Goal: Communication & Community: Ask a question

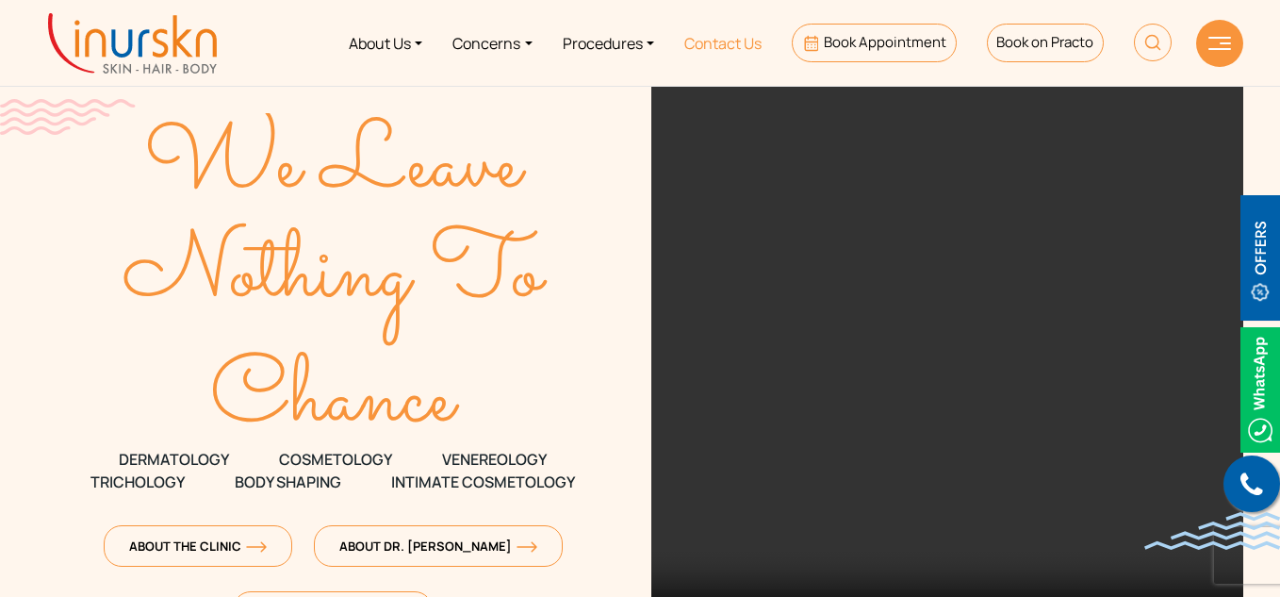
click at [753, 41] on link "Contact Us" at bounding box center [722, 43] width 107 height 71
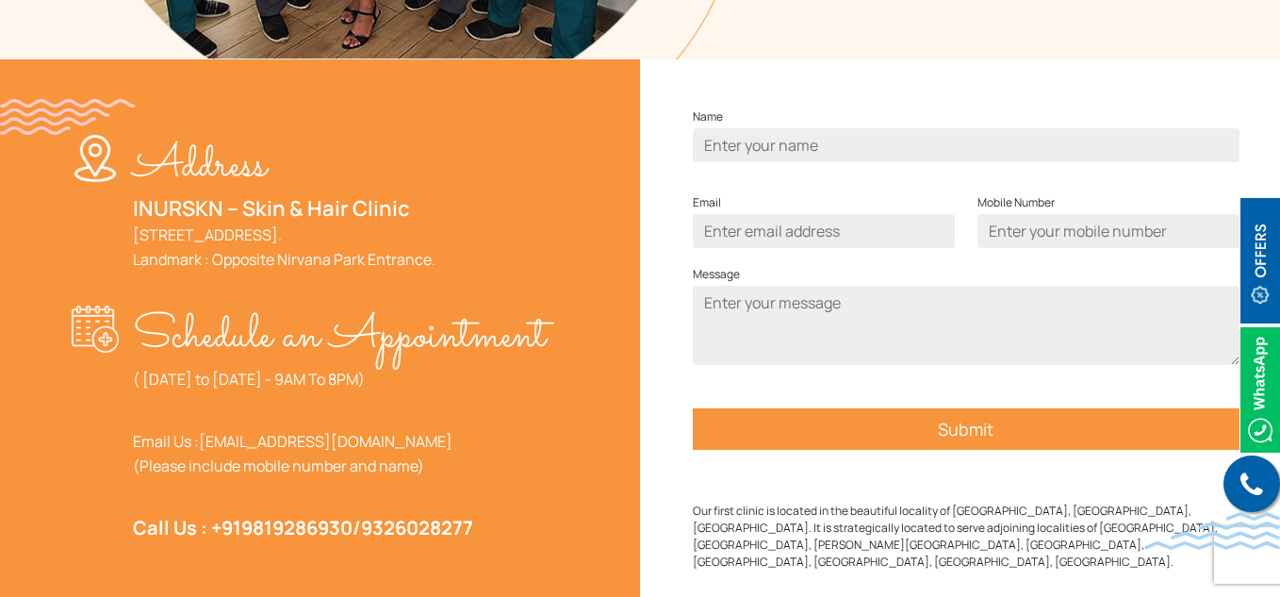
scroll to position [633, 0]
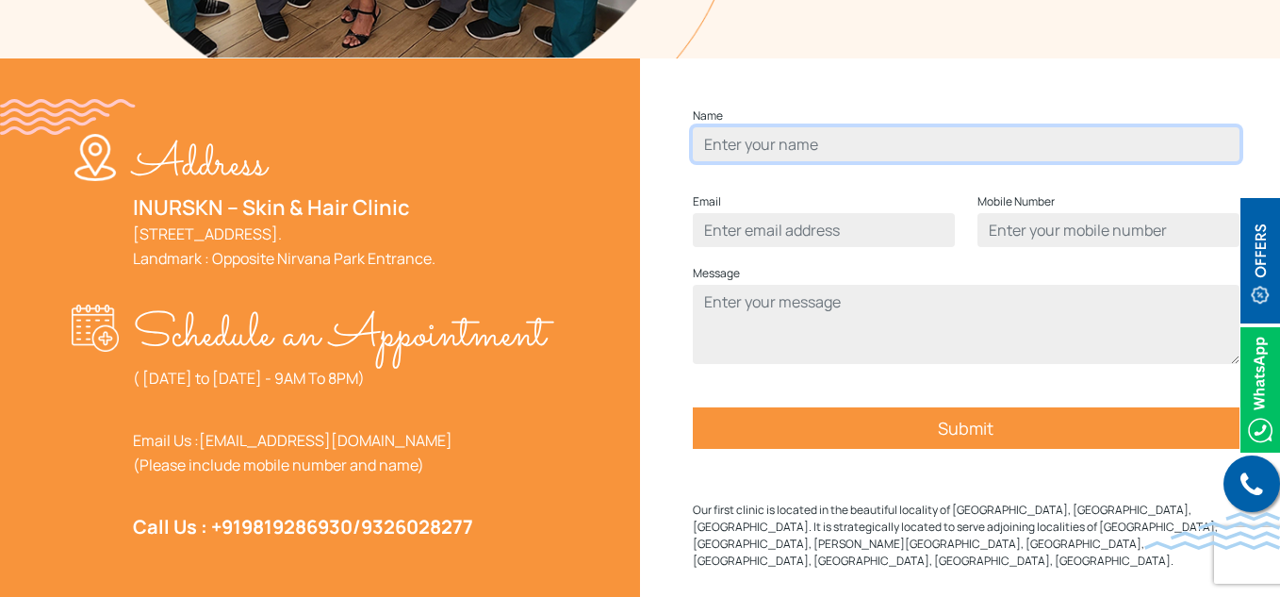
click at [767, 161] on input "Contact form" at bounding box center [966, 144] width 547 height 34
type input "hello updated source channel"
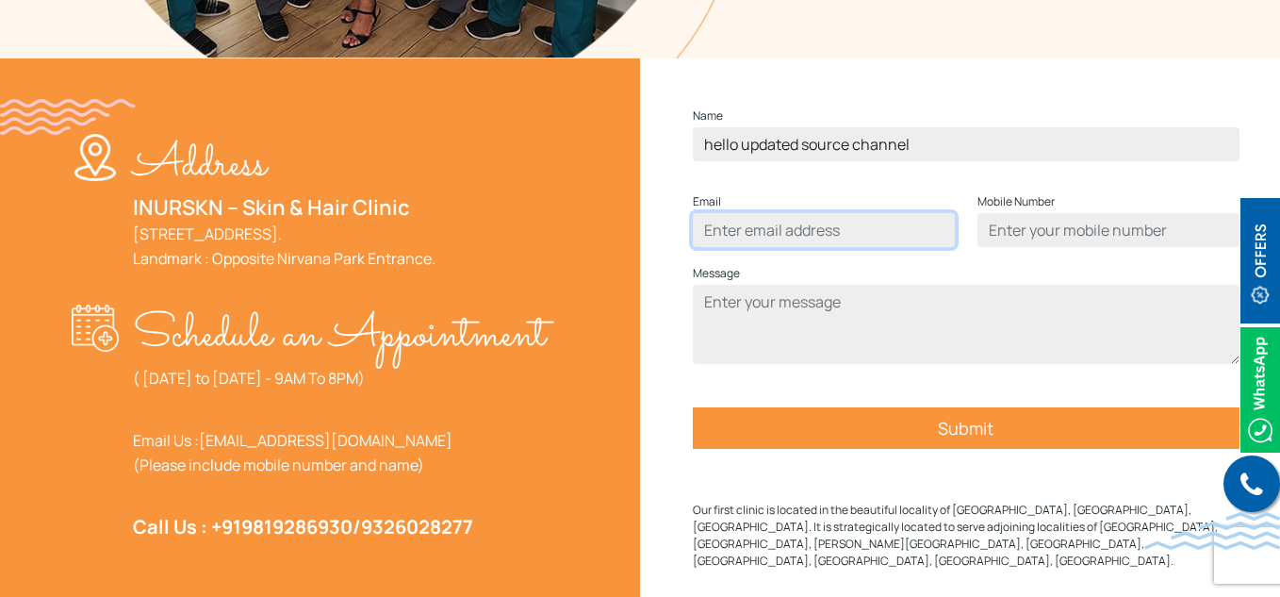
click at [790, 247] on input "Contact form" at bounding box center [824, 230] width 262 height 34
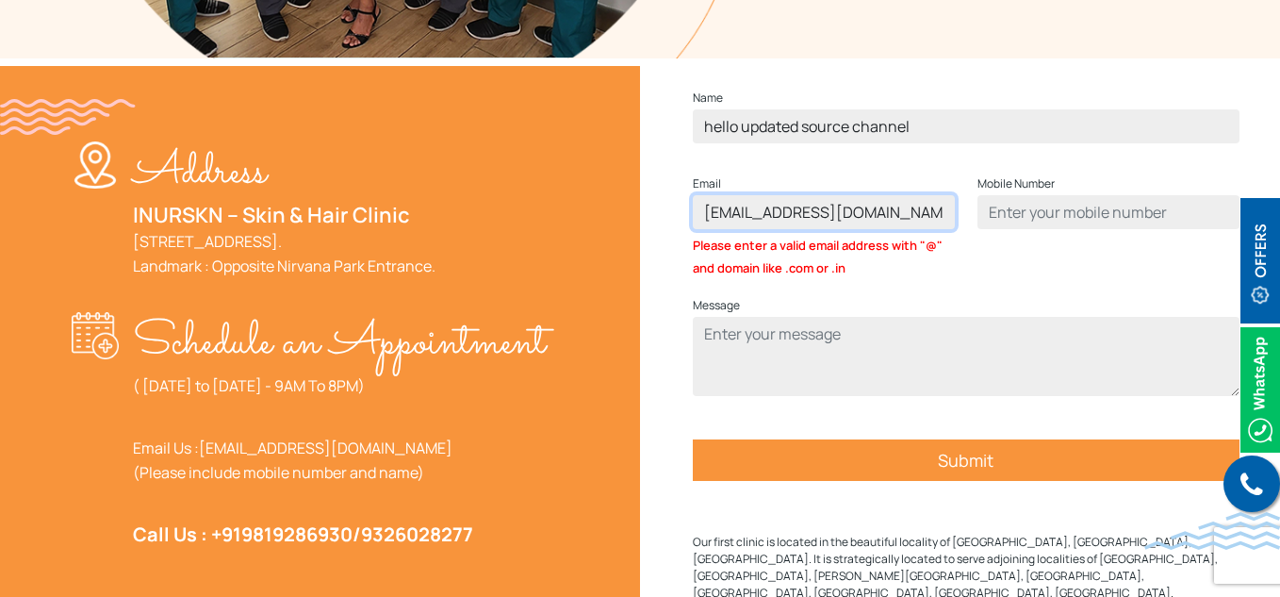
scroll to position [0, 2]
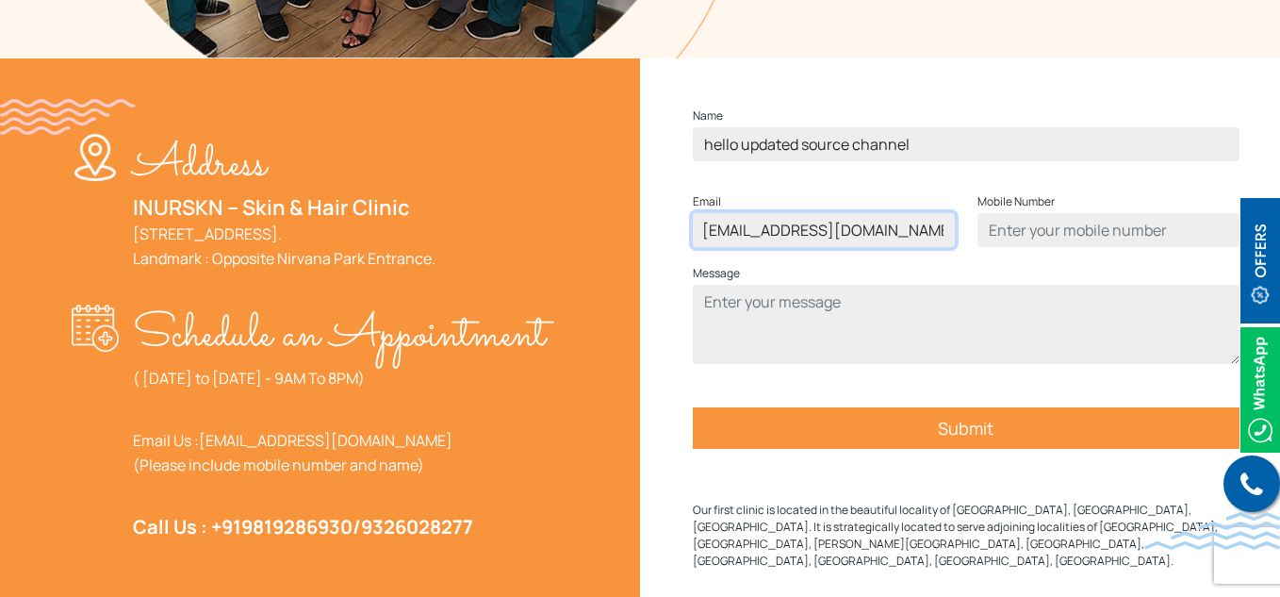
type input "updatedsourcetesting@gmail.com"
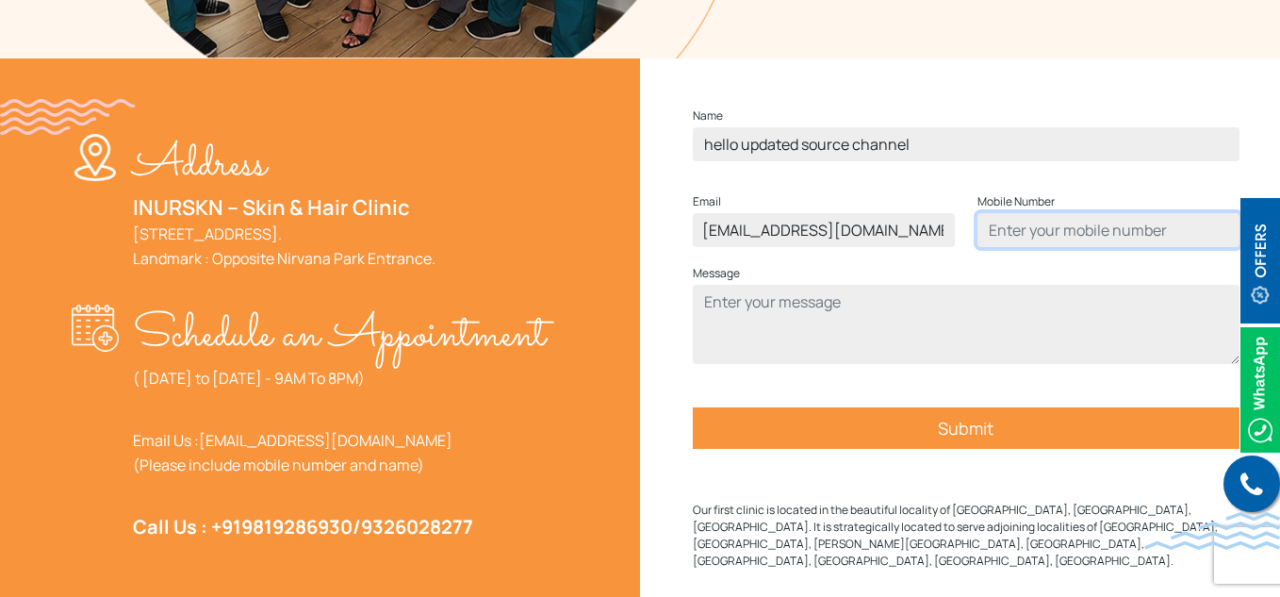
scroll to position [0, 0]
click at [1031, 247] on input "Contact form" at bounding box center [1109, 230] width 262 height 34
type input "8789098767"
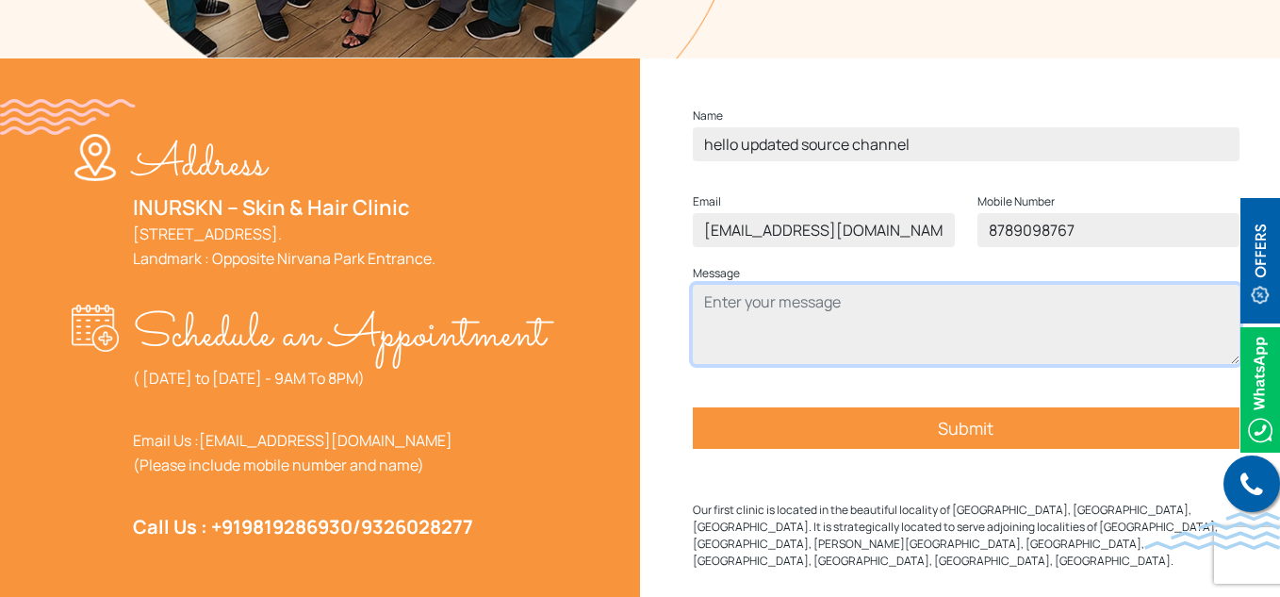
click at [853, 320] on textarea "Contact form" at bounding box center [966, 324] width 547 height 79
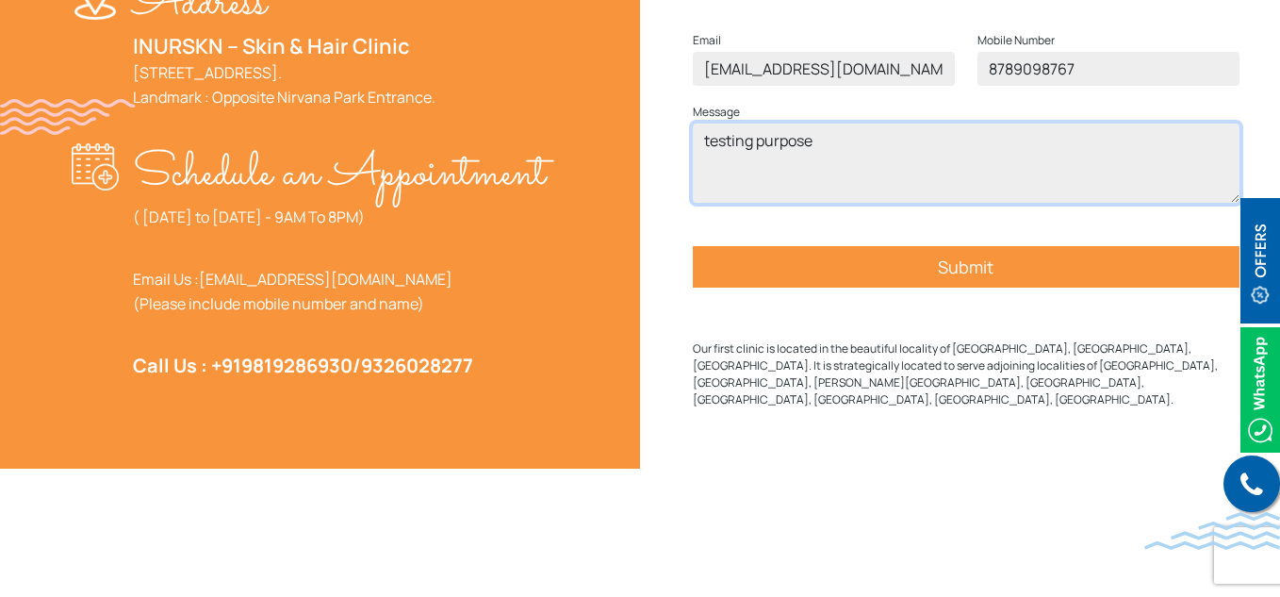
scroll to position [800, 0]
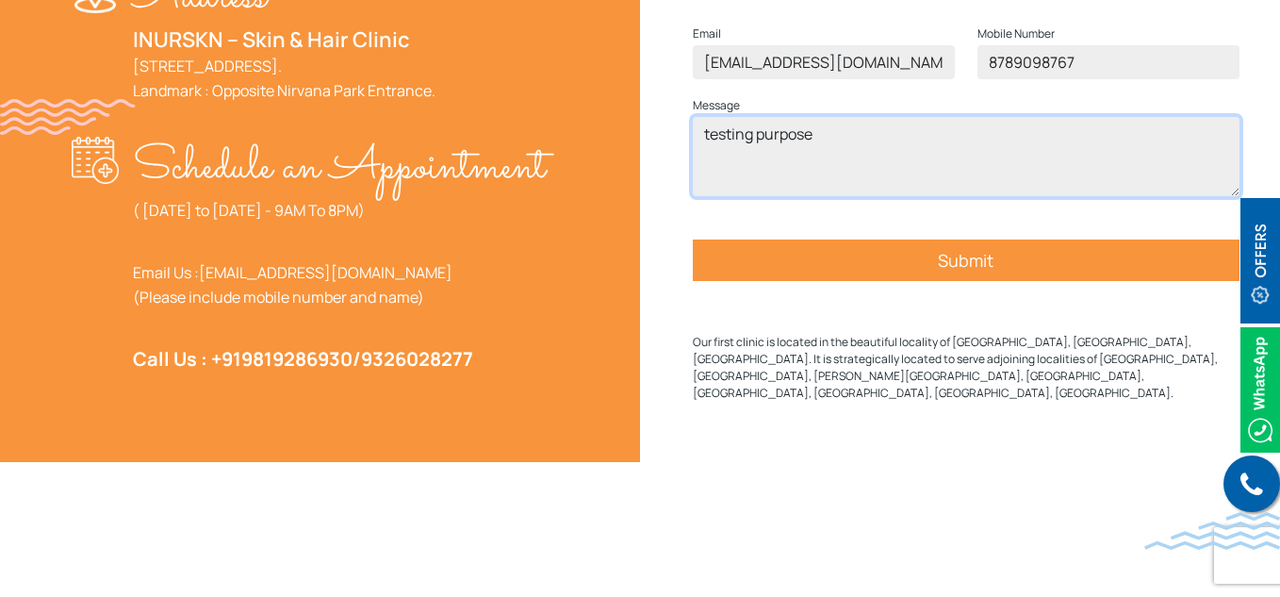
type textarea "testing purpose"
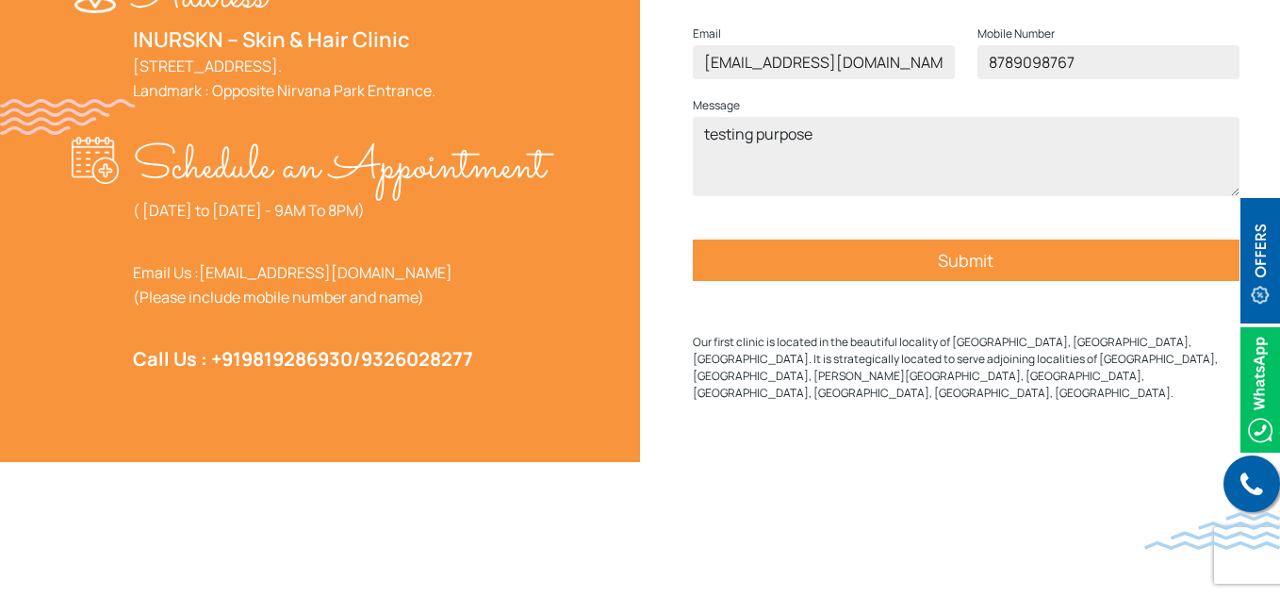
click at [958, 281] on input "Submit" at bounding box center [966, 259] width 547 height 41
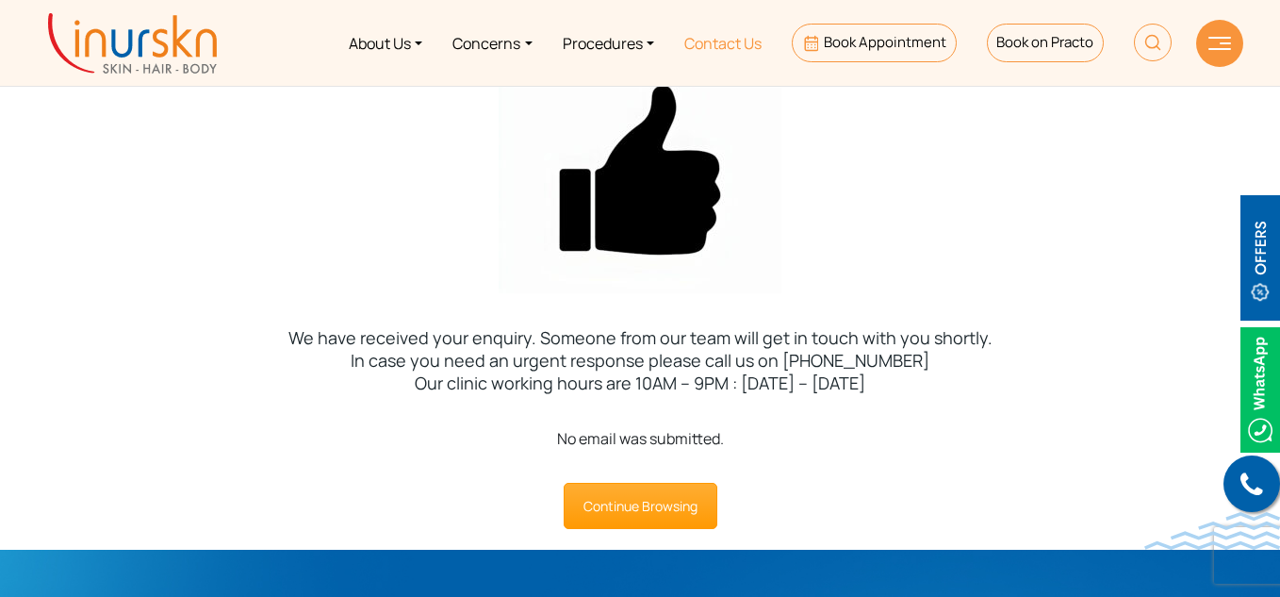
click at [715, 49] on link "Contact Us" at bounding box center [722, 43] width 107 height 71
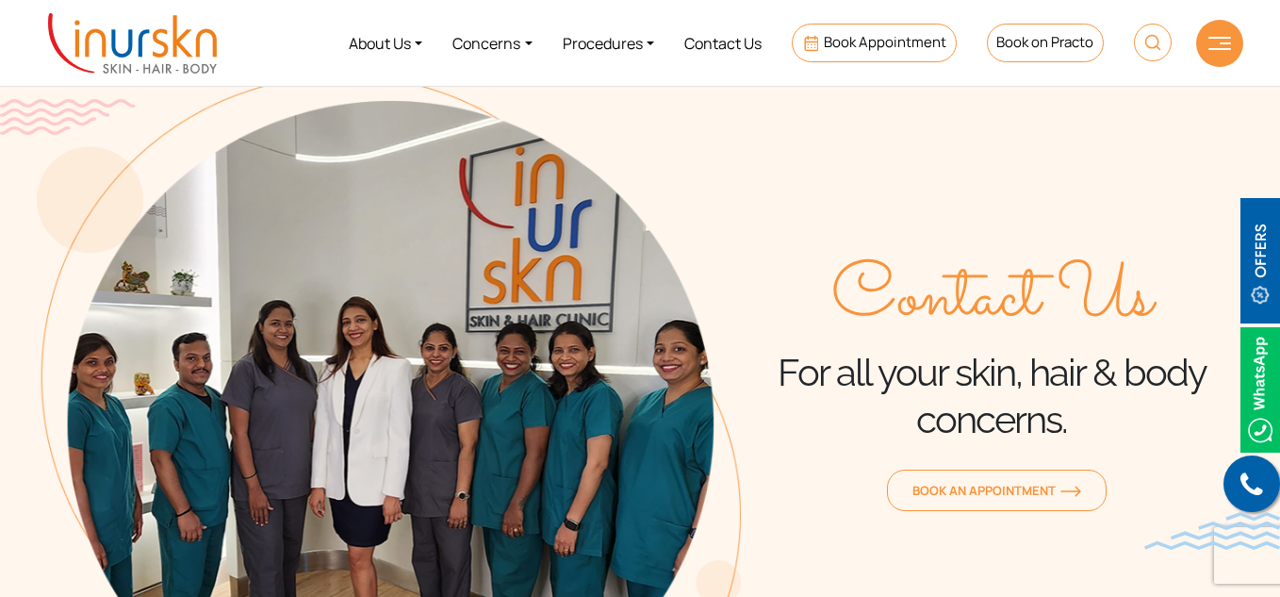
scroll to position [451, 0]
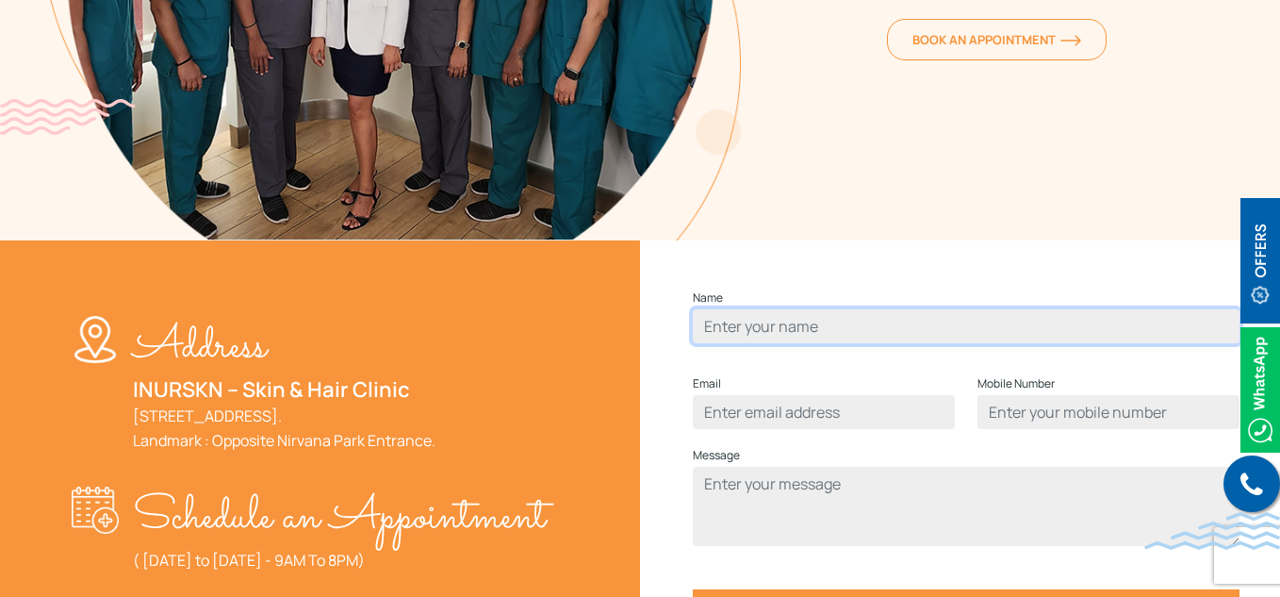
click at [789, 343] on input "Contact form" at bounding box center [966, 326] width 547 height 34
type input "pageurlcheck"
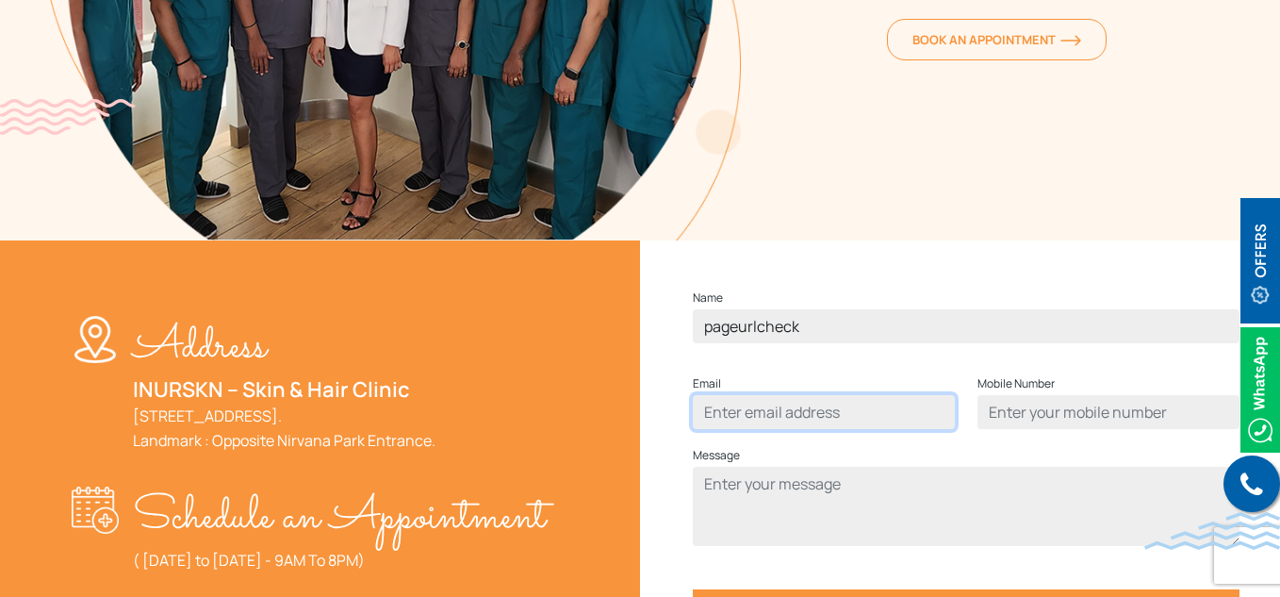
click at [765, 429] on input "Contact form" at bounding box center [824, 412] width 262 height 34
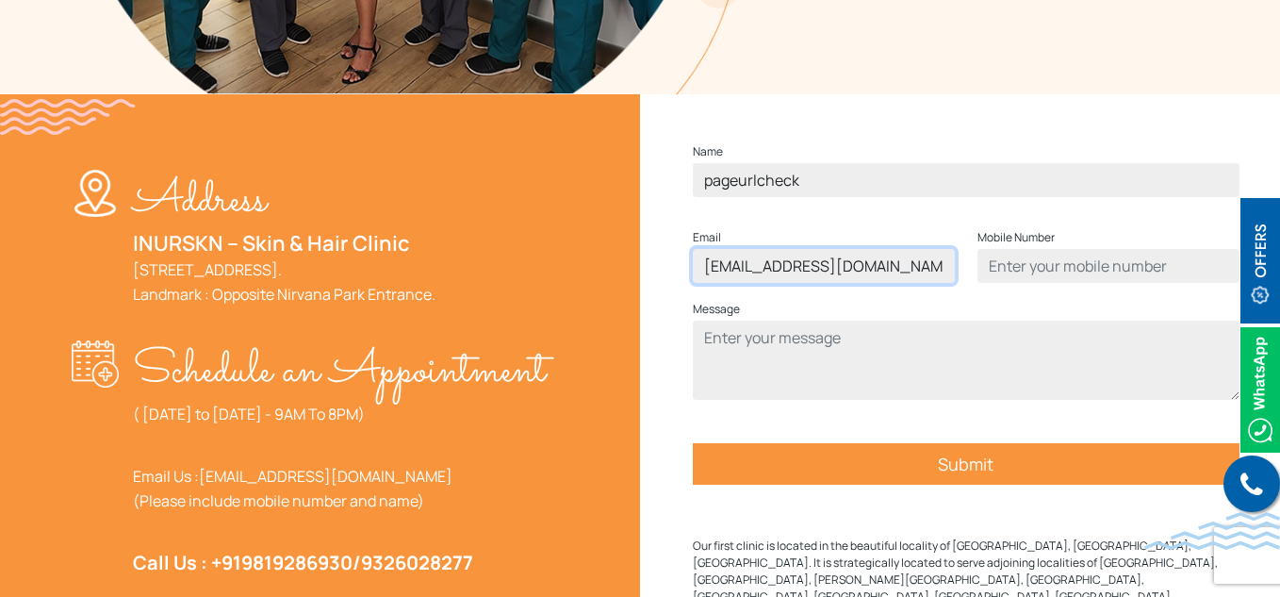
type input "pageurl@gmail.com"
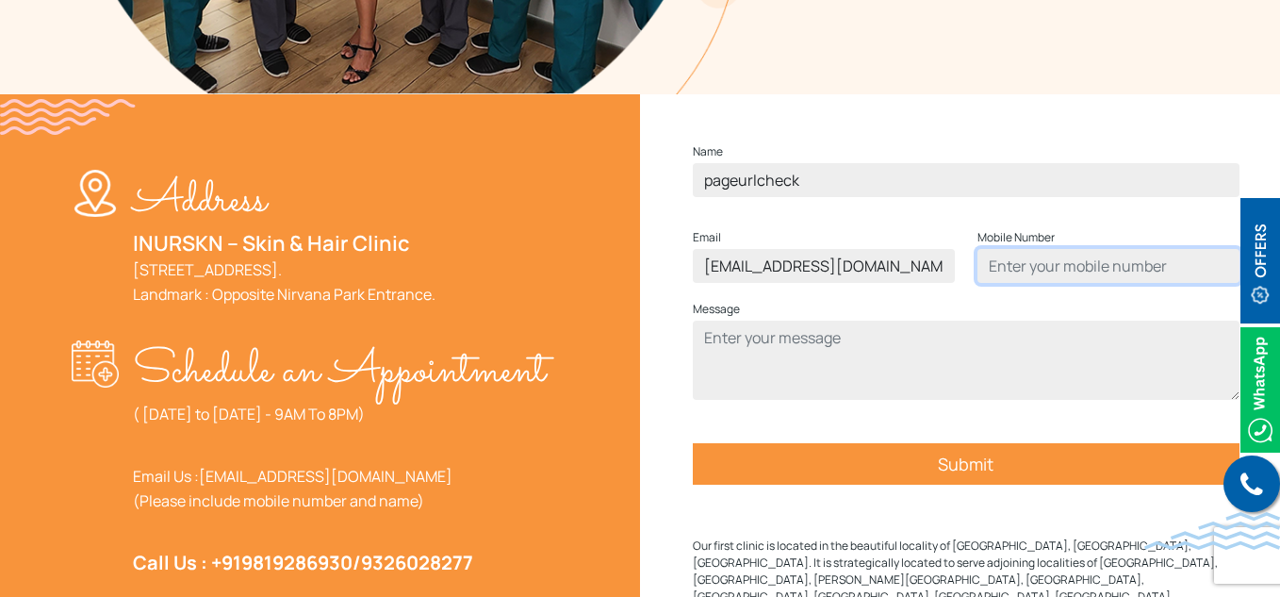
click at [1015, 283] on input "Contact form" at bounding box center [1109, 266] width 262 height 34
type input "7878987800"
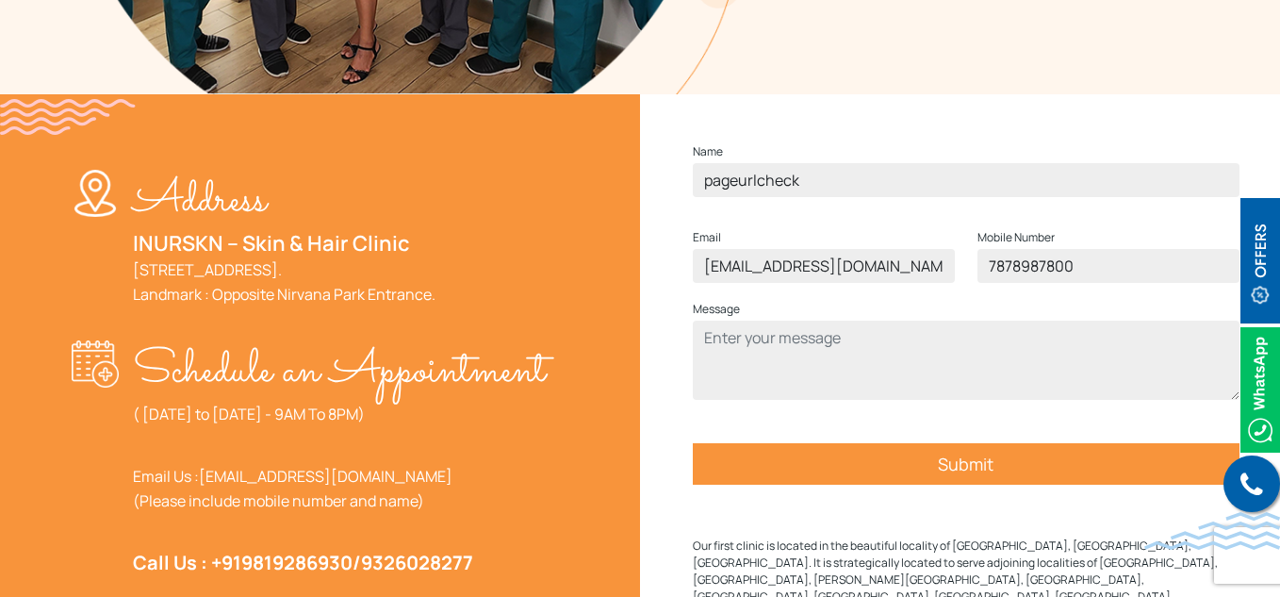
click at [985, 485] on input "Submit" at bounding box center [966, 463] width 547 height 41
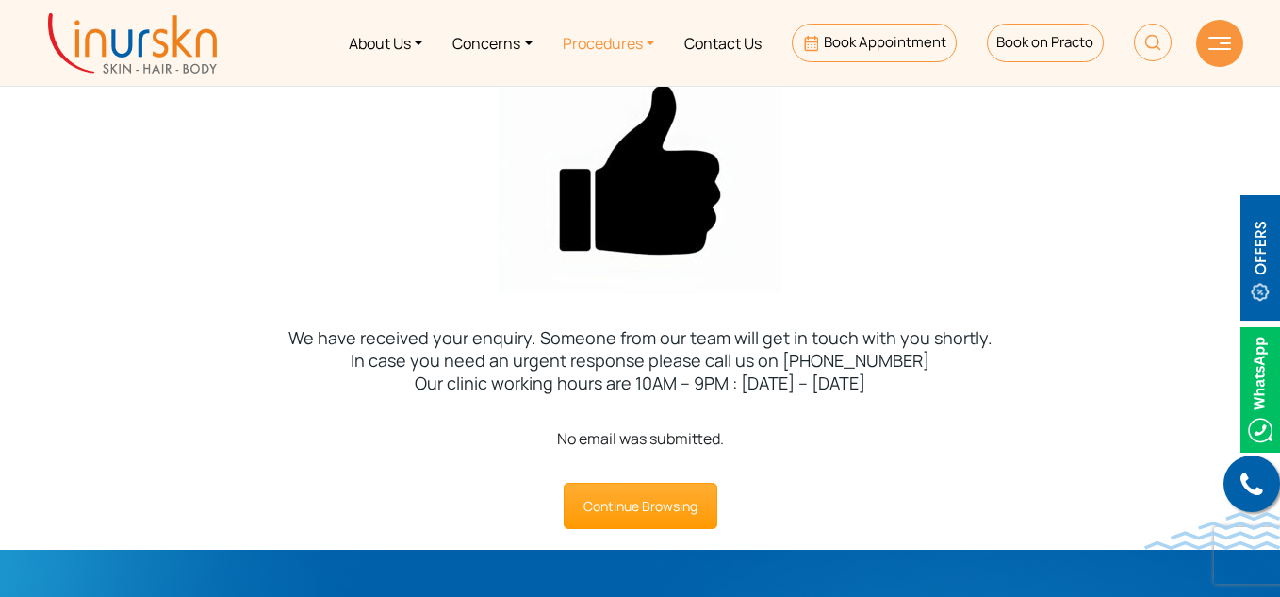
click at [652, 37] on link "Procedures" at bounding box center [609, 43] width 122 height 71
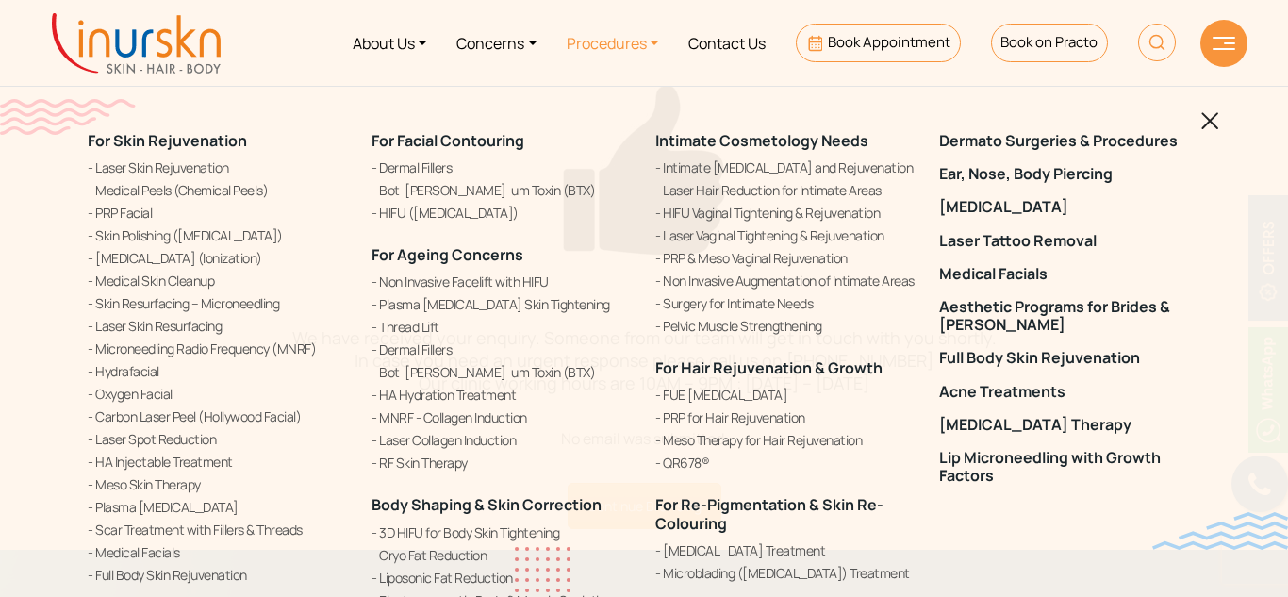
click at [1210, 119] on img at bounding box center [1210, 121] width 18 height 18
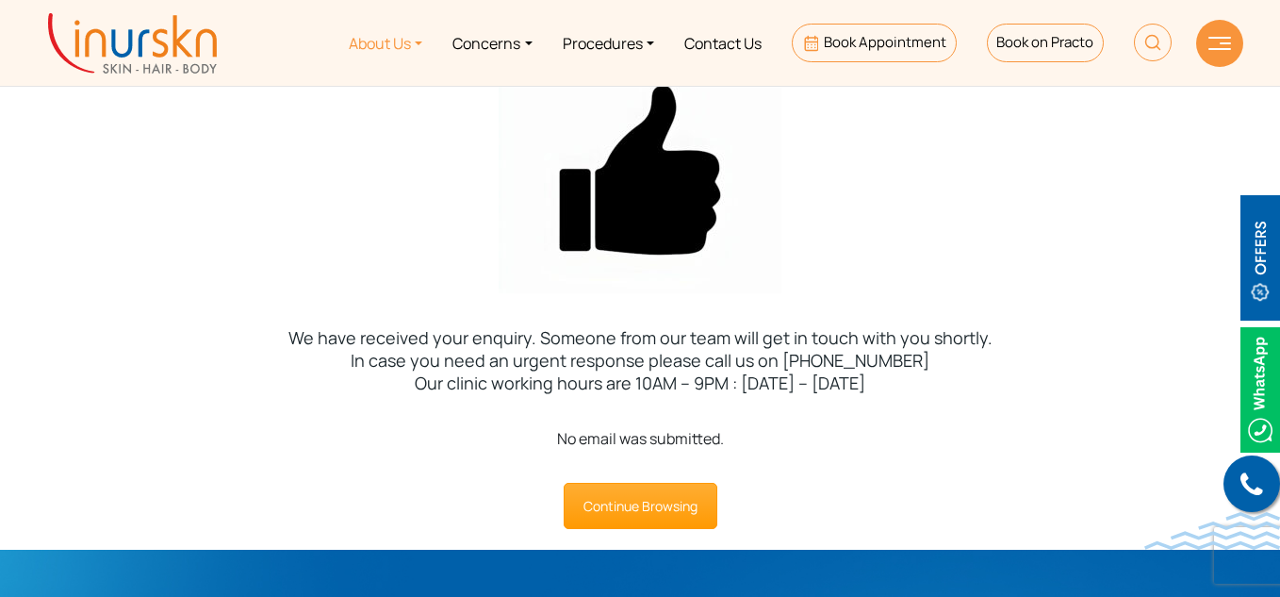
click at [408, 35] on link "About Us" at bounding box center [386, 43] width 104 height 71
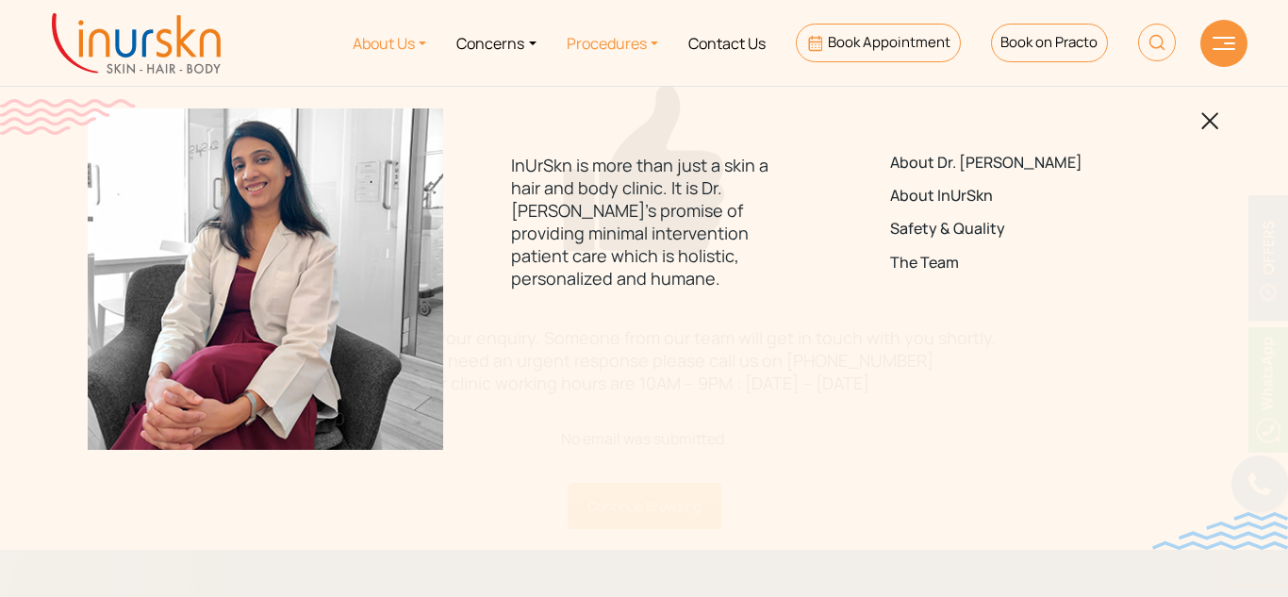
click at [655, 42] on link "Procedures" at bounding box center [613, 43] width 122 height 71
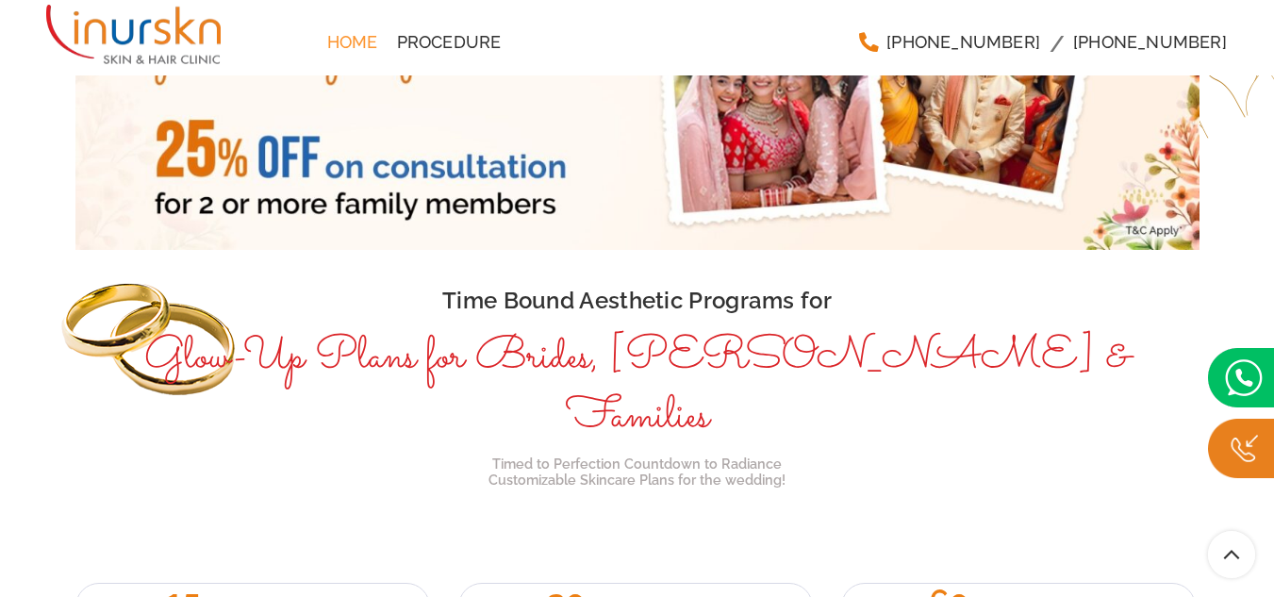
scroll to position [1579, 0]
click at [422, 454] on div "Time Bound Aesthetic Programs for Glow-Up Plans for Brides, Grooms & Families T…" at bounding box center [637, 399] width 1152 height 234
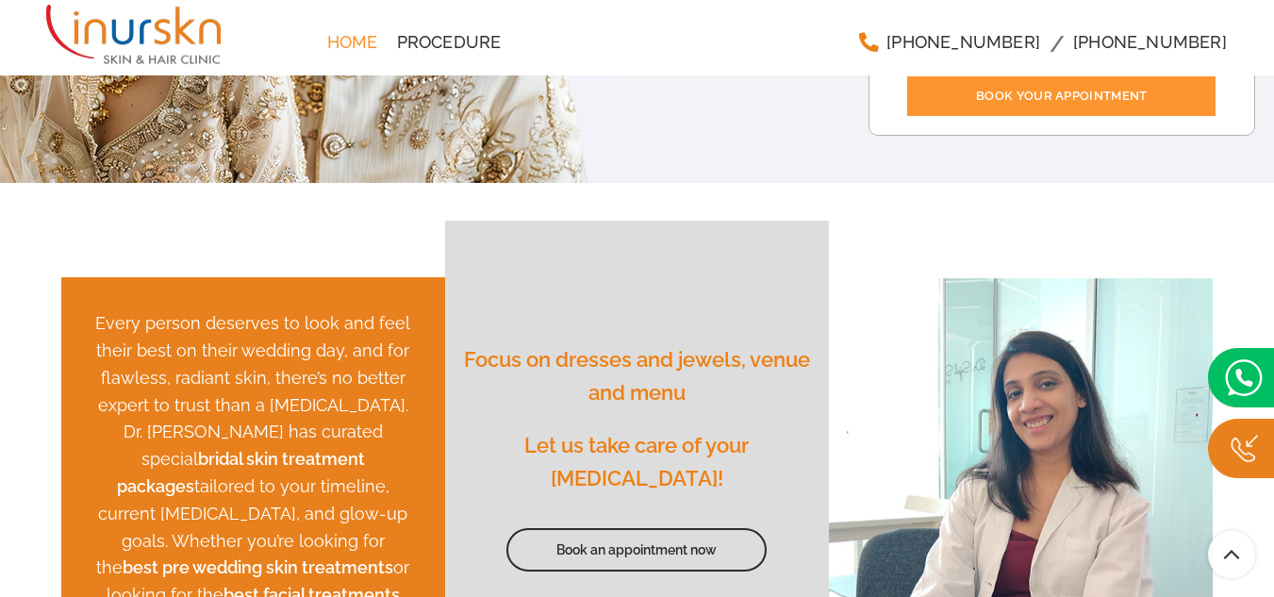
scroll to position [0, 0]
